Goal: Information Seeking & Learning: Learn about a topic

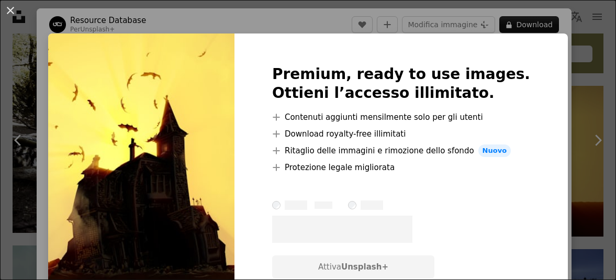
scroll to position [0, 51]
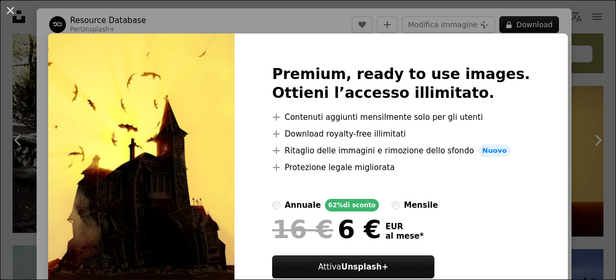
click at [562, 66] on div "An X shape Premium, ready to use images. Ottieni l’accesso illimitato. A plus s…" at bounding box center [308, 140] width 616 height 280
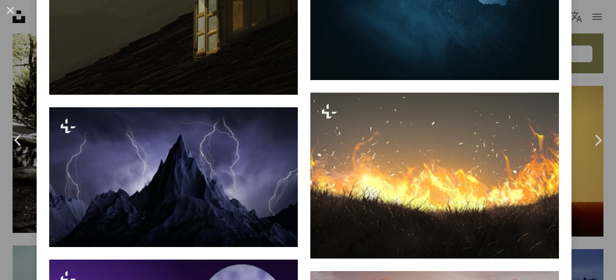
scroll to position [5775, 0]
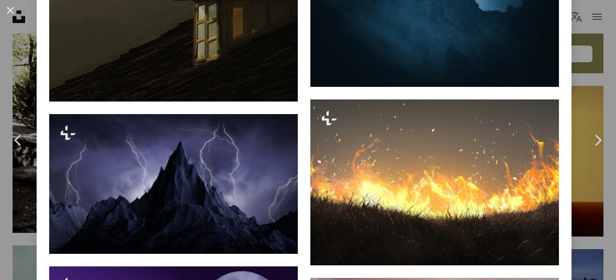
click at [212, 249] on img at bounding box center [173, 184] width 249 height 140
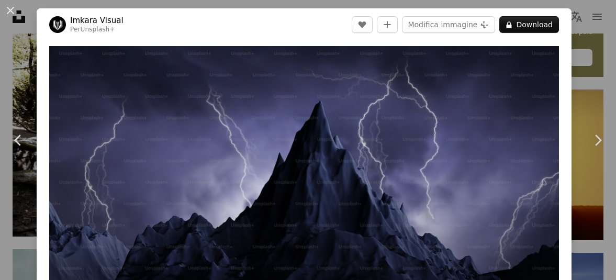
click at [13, 9] on button "An X shape" at bounding box center [10, 10] width 13 height 13
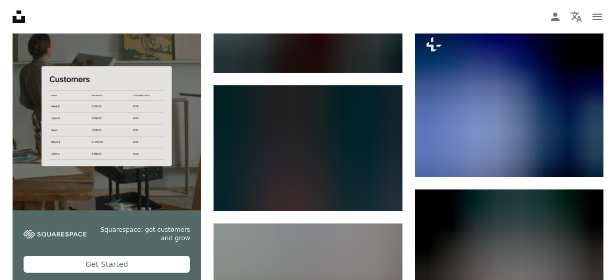
scroll to position [2312, 0]
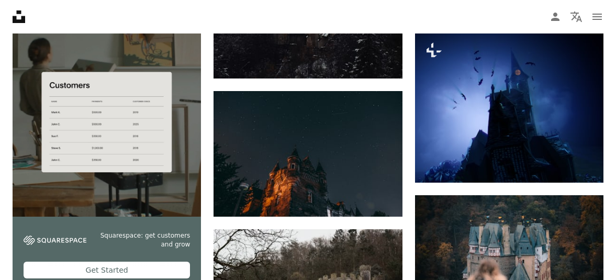
click at [503, 101] on img at bounding box center [509, 106] width 188 height 151
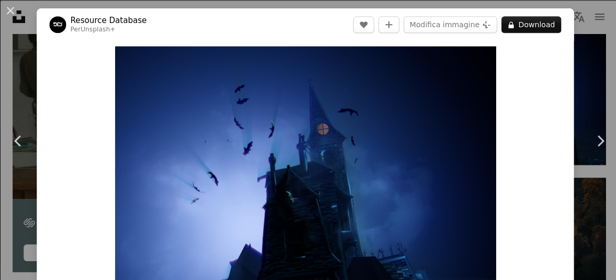
scroll to position [2330, 0]
click at [14, 12] on button "An X shape" at bounding box center [10, 10] width 13 height 13
